Goal: Find contact information: Find contact information

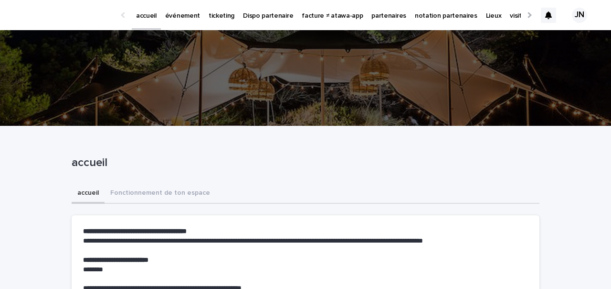
click at [375, 16] on p "partenaires" at bounding box center [389, 10] width 35 height 20
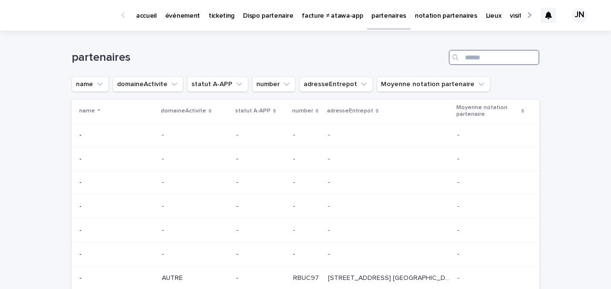
click at [474, 60] on input "Search" at bounding box center [494, 57] width 91 height 15
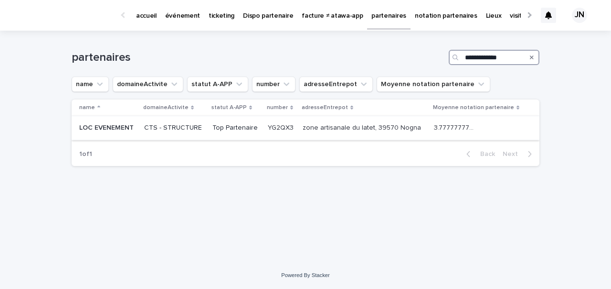
type input "**********"
click at [180, 128] on p "CTS - STRUCTURE" at bounding box center [174, 128] width 61 height 8
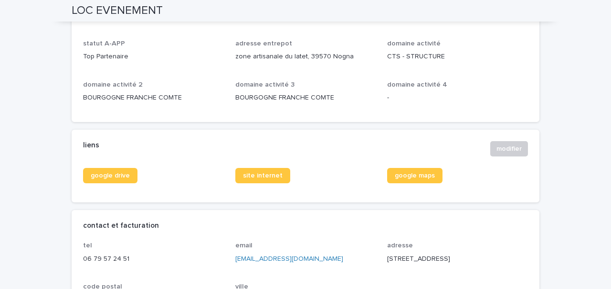
scroll to position [354, 0]
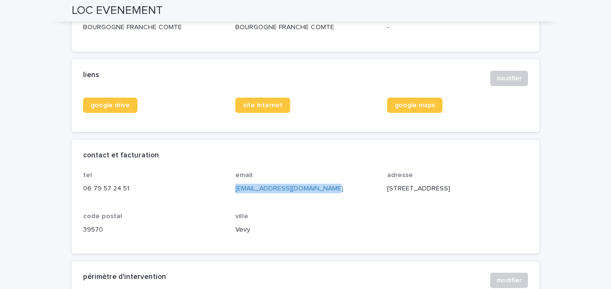
drag, startPoint x: 324, startPoint y: 188, endPoint x: 232, endPoint y: 189, distance: 92.2
click at [232, 189] on div "tel [PHONE_NUMBER] email [EMAIL_ADDRESS][DOMAIN_NAME] adresse [STREET_ADDRESS]" at bounding box center [305, 206] width 445 height 71
copy link "[EMAIL_ADDRESS][DOMAIN_NAME]"
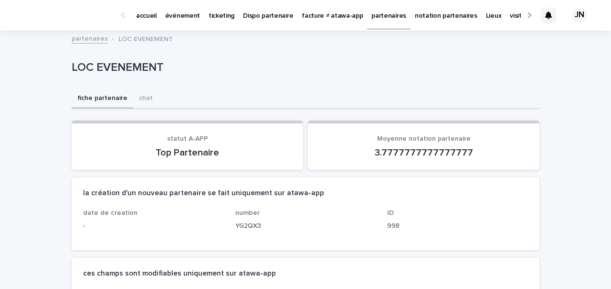
click at [102, 37] on link "partenaires" at bounding box center [90, 37] width 36 height 11
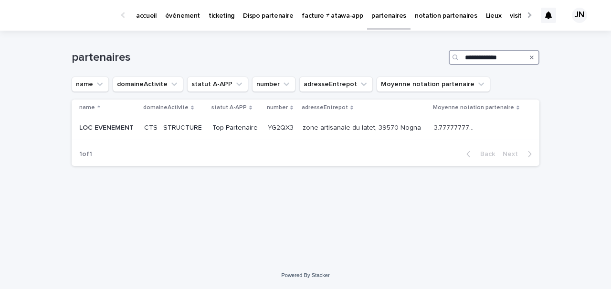
drag, startPoint x: 511, startPoint y: 59, endPoint x: 420, endPoint y: 52, distance: 91.5
click at [420, 52] on div "**********" at bounding box center [306, 57] width 468 height 15
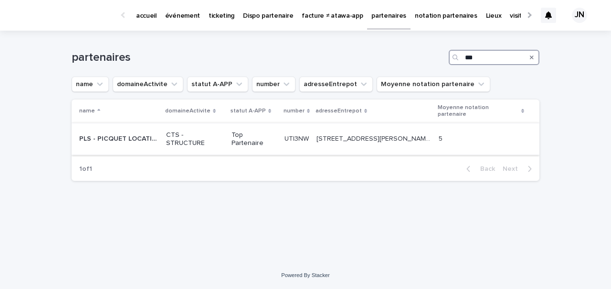
type input "***"
click at [205, 127] on td "CTS - STRUCTURE" at bounding box center [194, 139] width 65 height 32
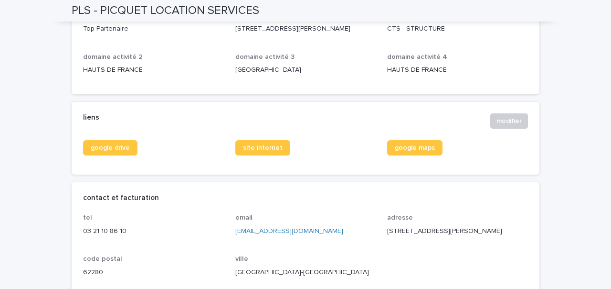
scroll to position [353, 0]
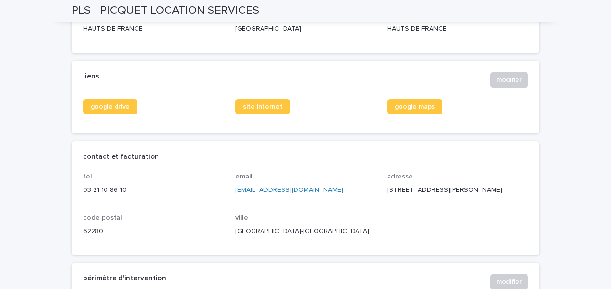
drag, startPoint x: 345, startPoint y: 199, endPoint x: 232, endPoint y: 200, distance: 113.7
click at [232, 200] on div "tel [PHONE_NUMBER] email [EMAIL_ADDRESS][DOMAIN_NAME] adresse [STREET_ADDRESS][…" at bounding box center [305, 207] width 445 height 71
copy link "[EMAIL_ADDRESS][DOMAIN_NAME]"
click at [363, 87] on div "liens modifier" at bounding box center [305, 79] width 445 height 15
